Goal: Transaction & Acquisition: Subscribe to service/newsletter

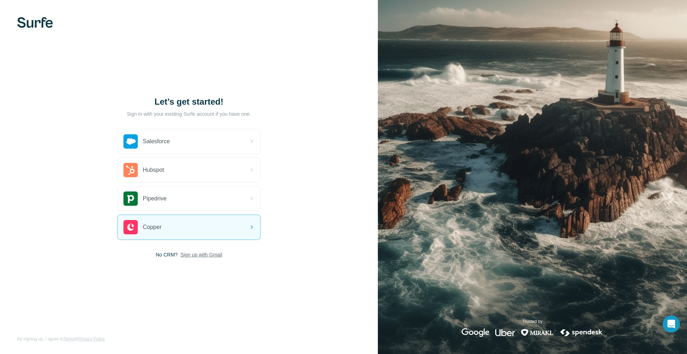
click at [215, 254] on span "Sign up with Gmail" at bounding box center [201, 254] width 42 height 7
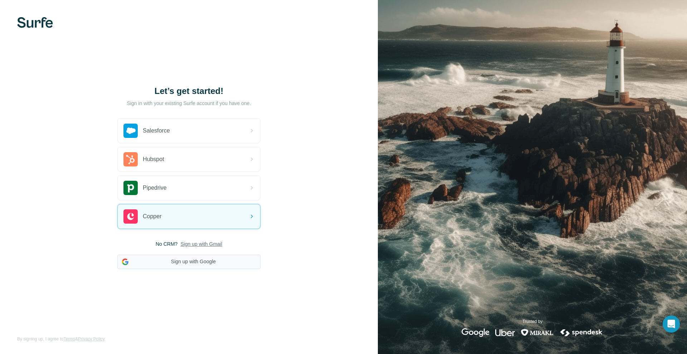
click at [206, 260] on button "Sign up with Google" at bounding box center [188, 262] width 143 height 14
